Goal: Find specific page/section: Find specific page/section

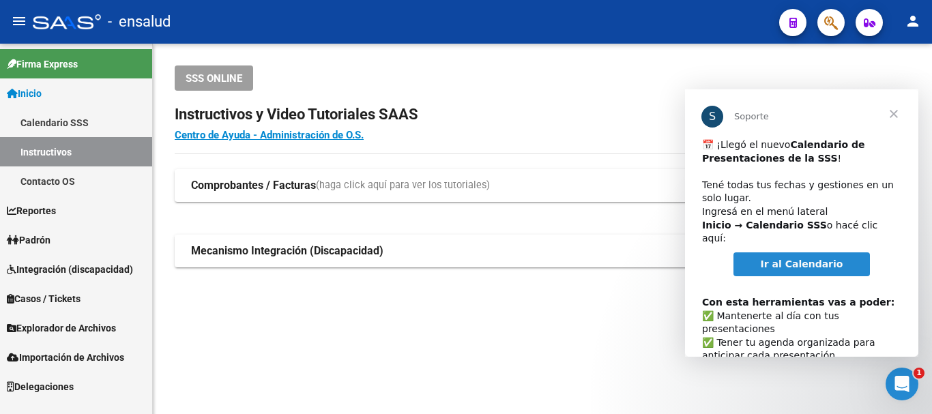
click at [798, 258] on span "Ir al Calendario" at bounding box center [801, 263] width 83 height 11
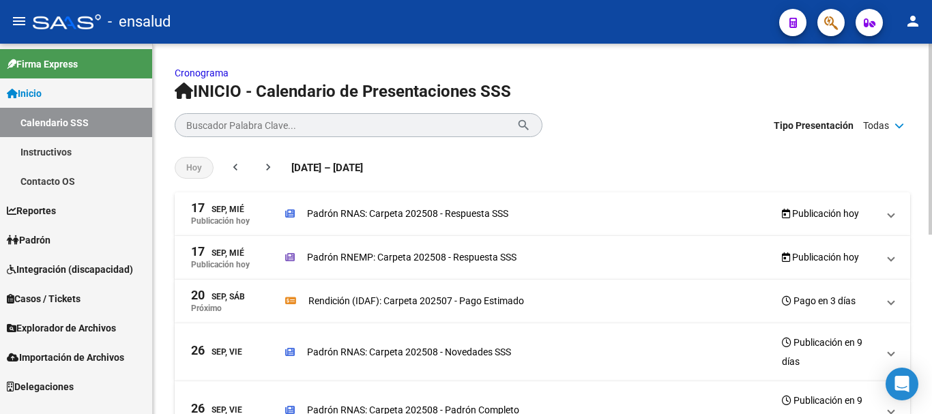
click at [589, 78] on p "Cronograma" at bounding box center [542, 72] width 735 height 15
click at [36, 239] on span "Padrón" at bounding box center [29, 240] width 44 height 15
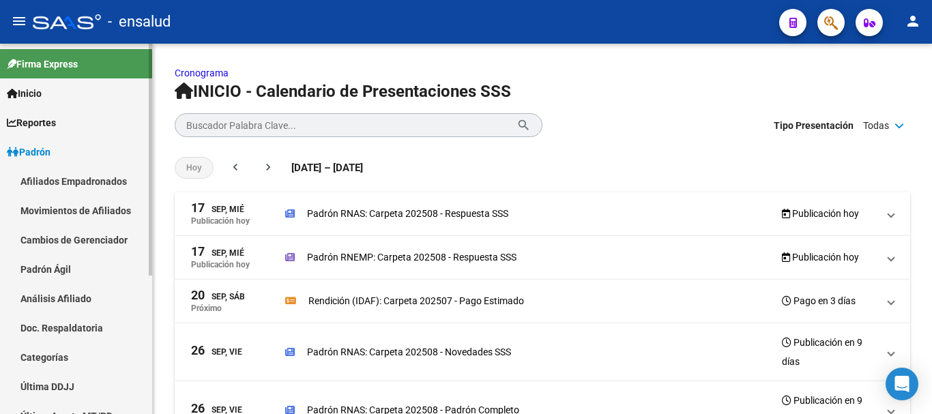
click at [79, 273] on link "Padrón Ágil" at bounding box center [76, 268] width 152 height 29
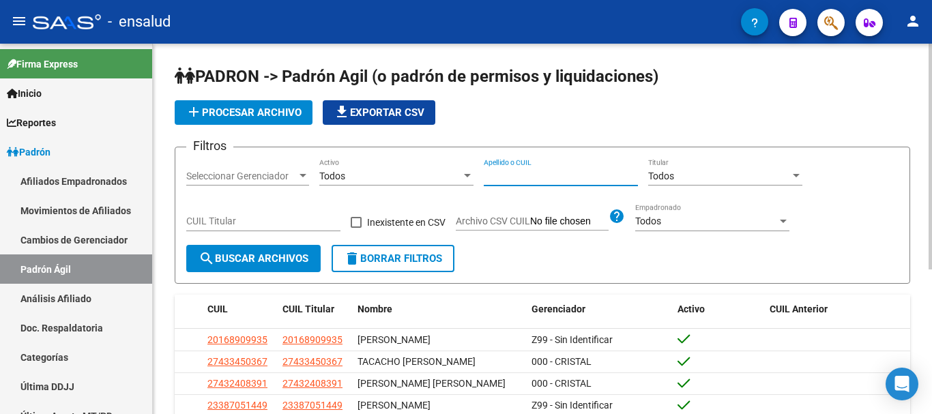
click at [519, 171] on input "Apellido o CUIL" at bounding box center [561, 177] width 154 height 12
paste input "39064362"
type input "20390643625"
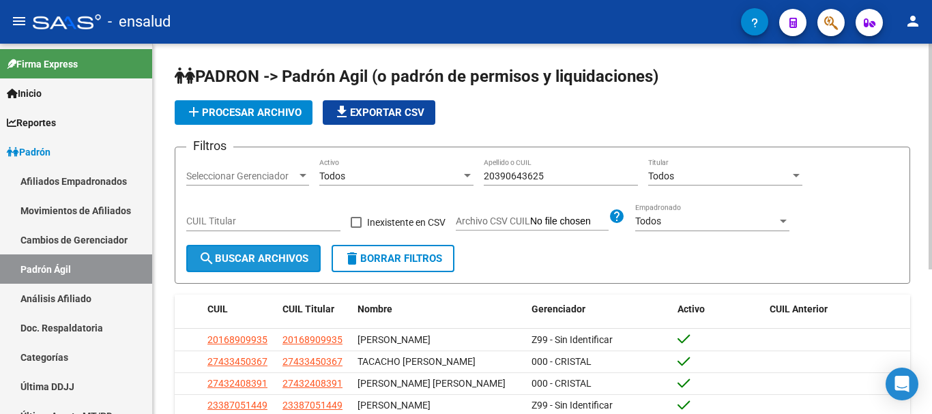
click at [236, 257] on span "search Buscar Archivos" at bounding box center [253, 258] width 110 height 12
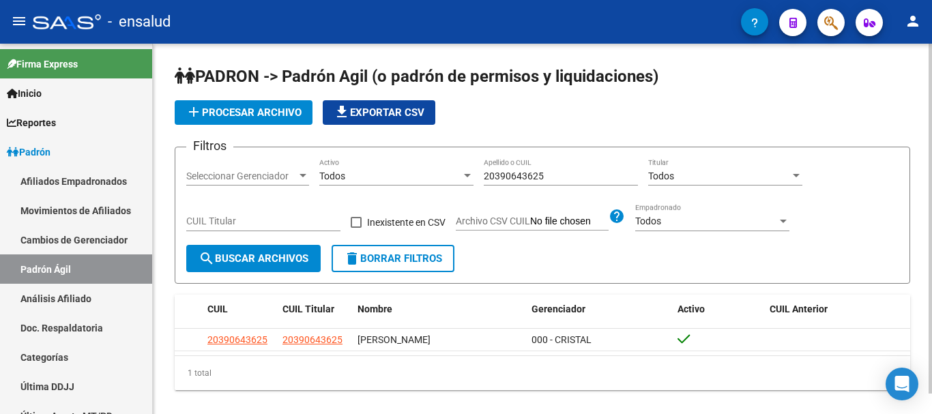
scroll to position [22, 0]
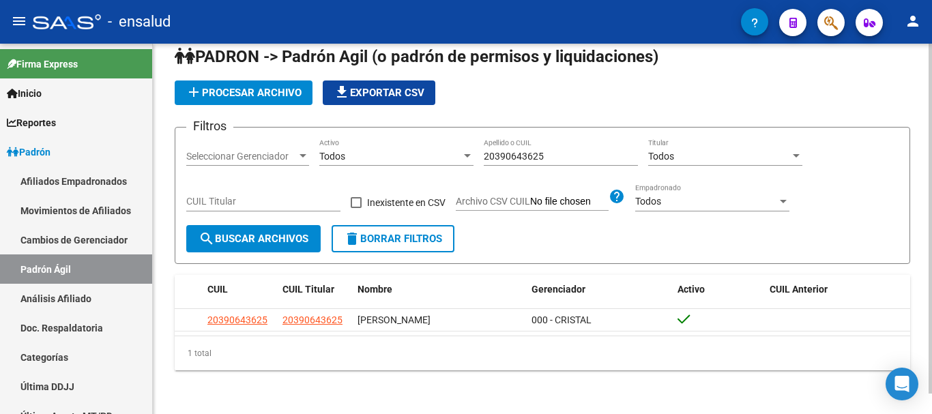
click at [849, 104] on app-list-header "PADRON -> Padrón Agil (o padrón de permisos y liquidaciones) add Procesar archi…" at bounding box center [542, 155] width 735 height 218
